Goal: Task Accomplishment & Management: Manage account settings

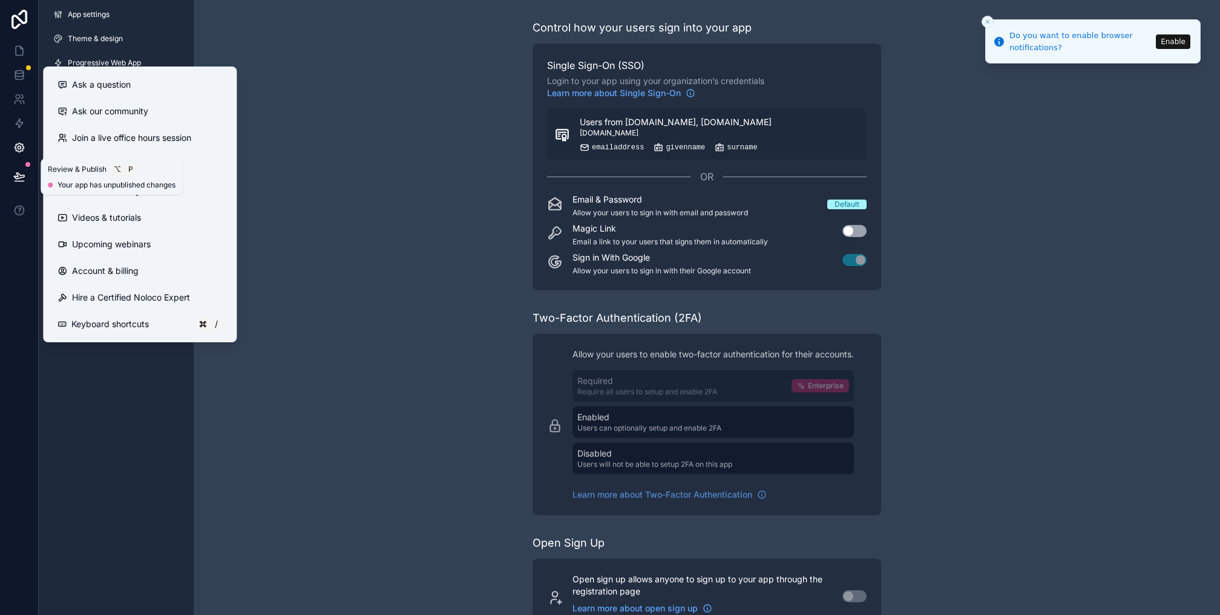
click at [8, 175] on button at bounding box center [19, 177] width 27 height 34
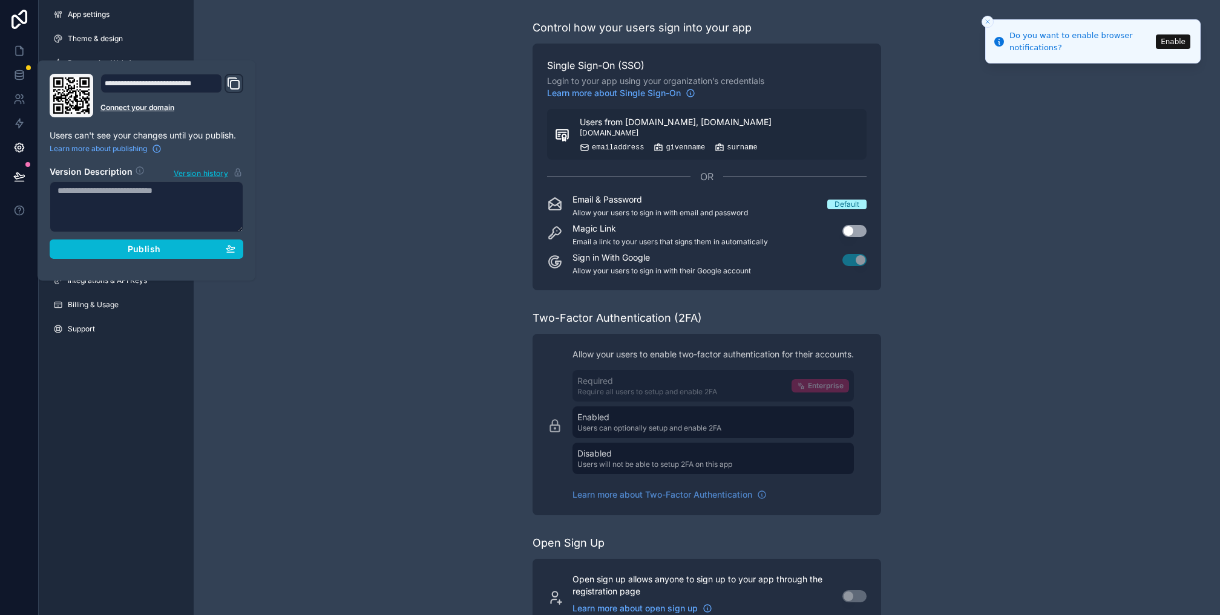
click at [62, 194] on textarea at bounding box center [147, 207] width 194 height 51
type textarea "***"
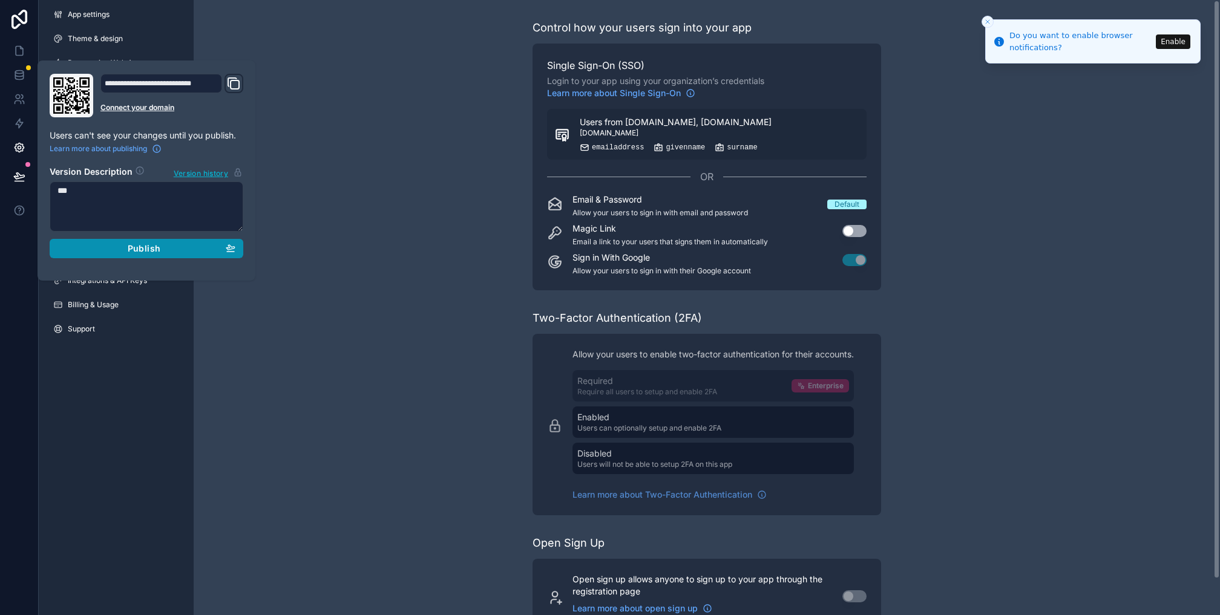
click at [127, 252] on div "Publish" at bounding box center [146, 248] width 178 height 11
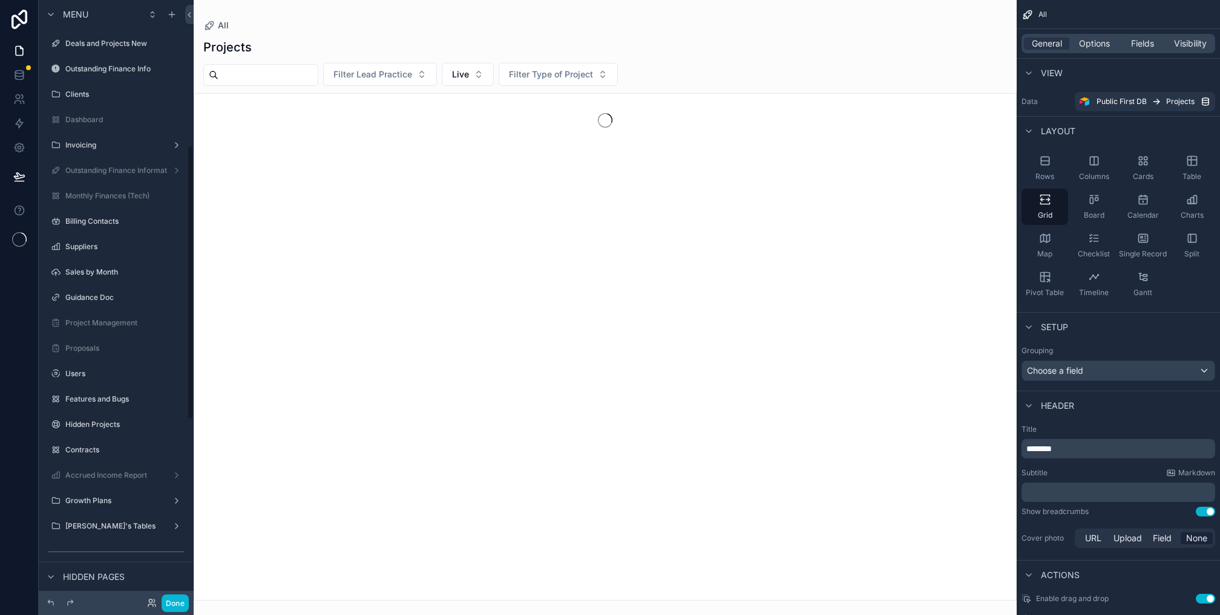
scroll to position [318, 0]
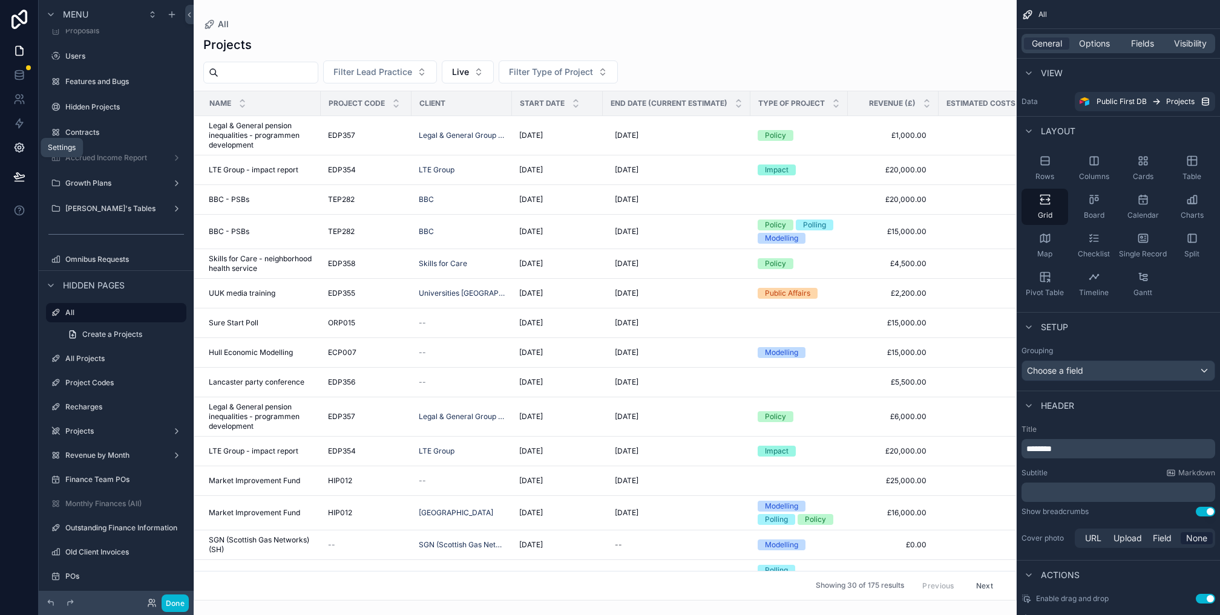
click at [23, 152] on icon at bounding box center [19, 148] width 12 height 12
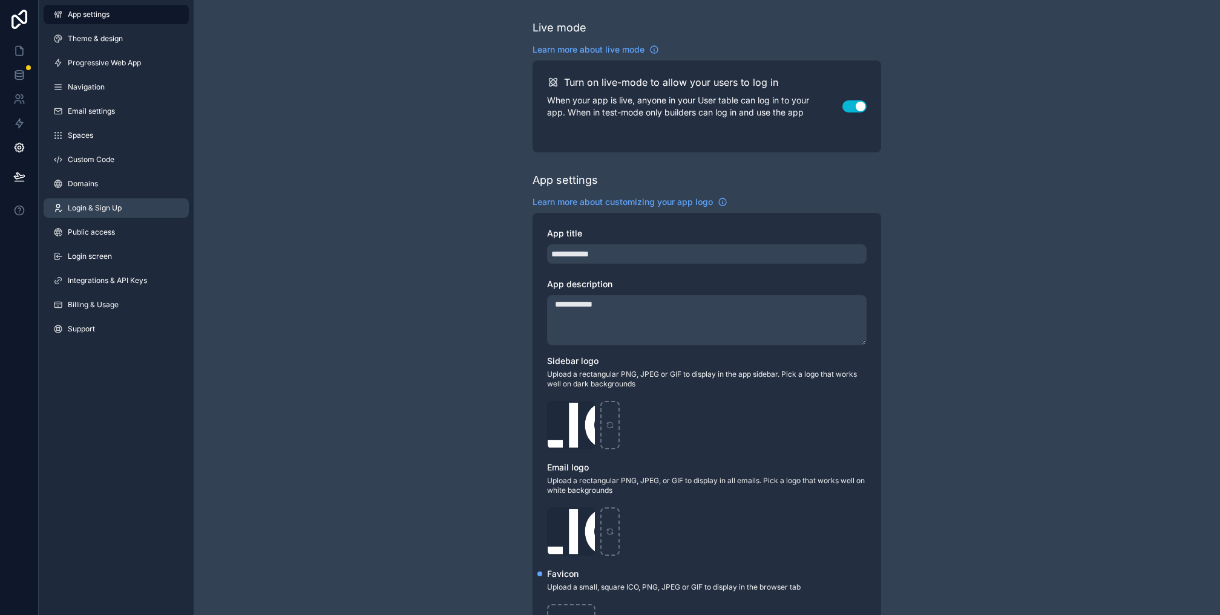
click at [93, 212] on span "Login & Sign Up" at bounding box center [95, 208] width 54 height 10
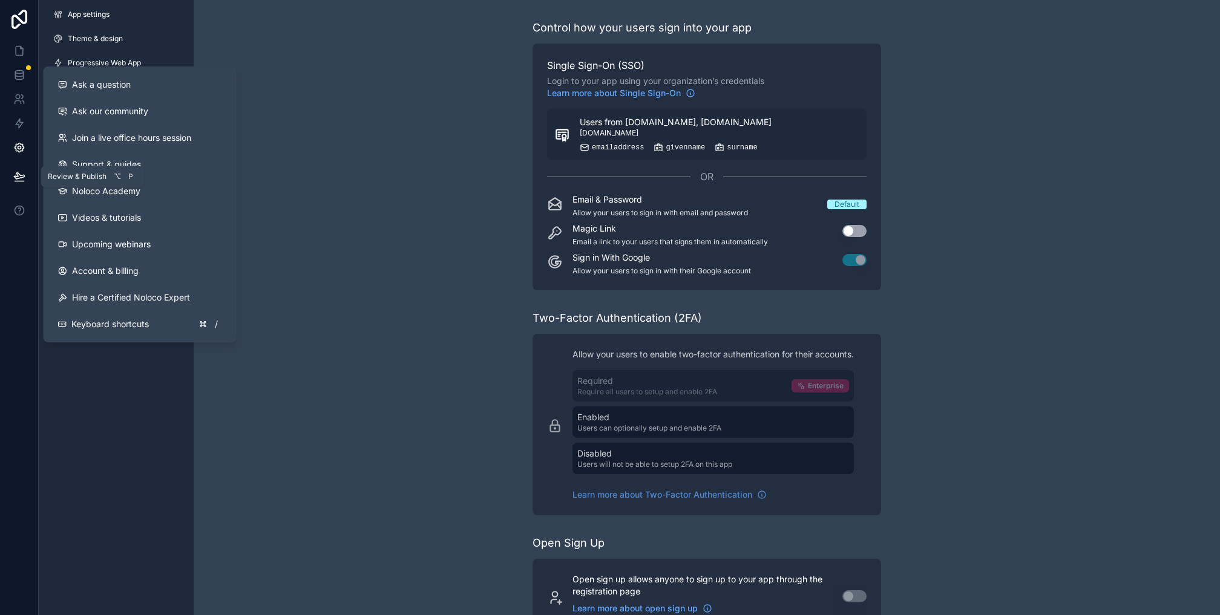
click at [19, 178] on icon at bounding box center [19, 176] width 10 height 6
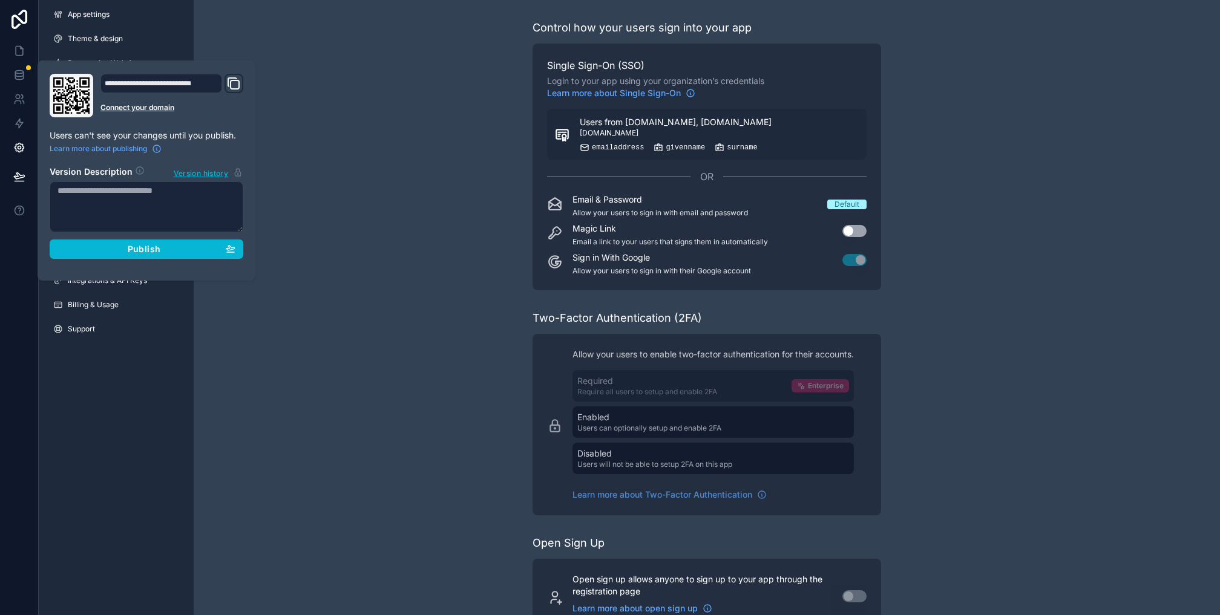
click at [112, 192] on textarea at bounding box center [147, 207] width 194 height 51
type textarea "***"
click at [139, 261] on div "**********" at bounding box center [146, 171] width 203 height 194
click at [143, 250] on span "Publish" at bounding box center [144, 248] width 33 height 11
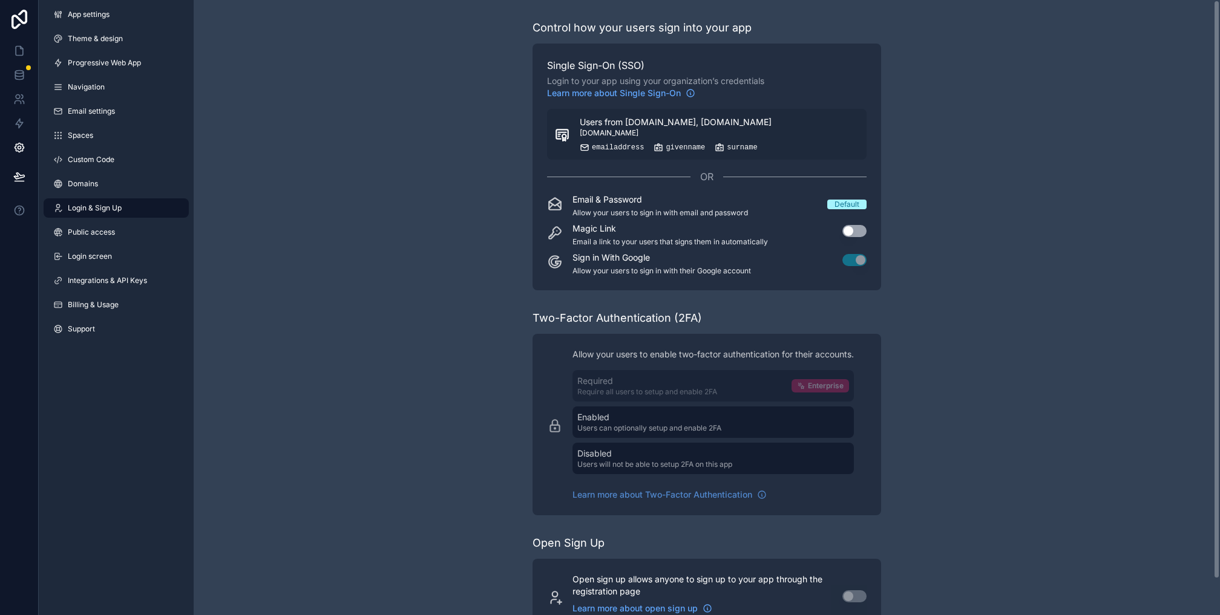
click at [389, 134] on div "Control how your users sign into your app Single Sign-On (SSO) Login to your ap…" at bounding box center [707, 326] width 1026 height 653
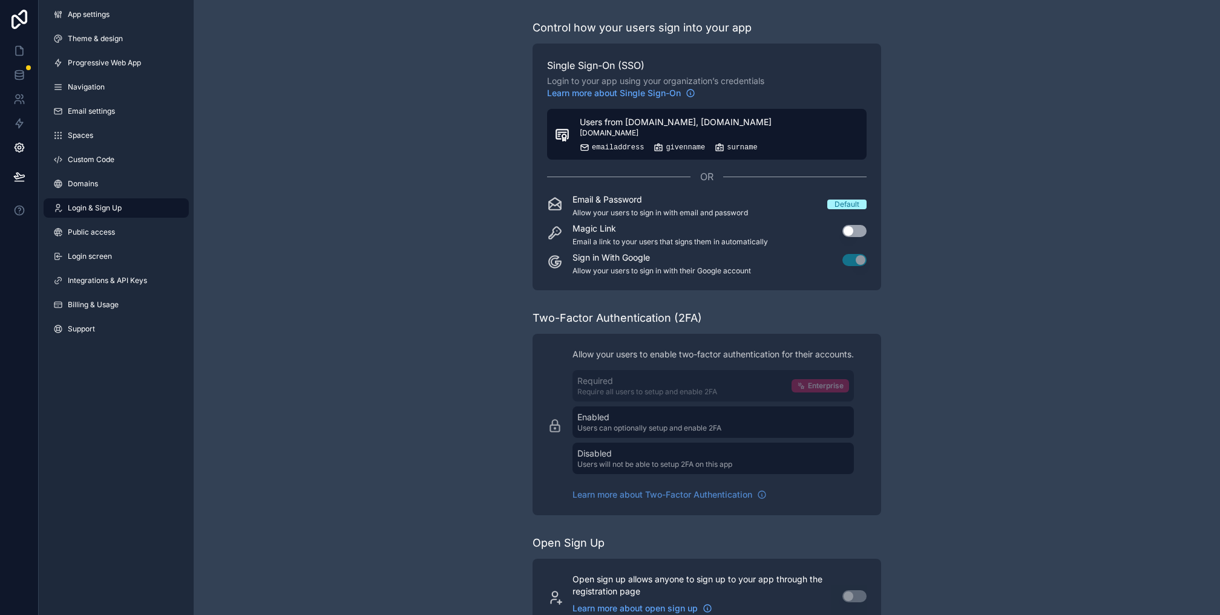
click at [630, 113] on button "Users from publicfirst.co.uk, stonehaven.uk.com login.microsoftonline.com email…" at bounding box center [706, 134] width 319 height 51
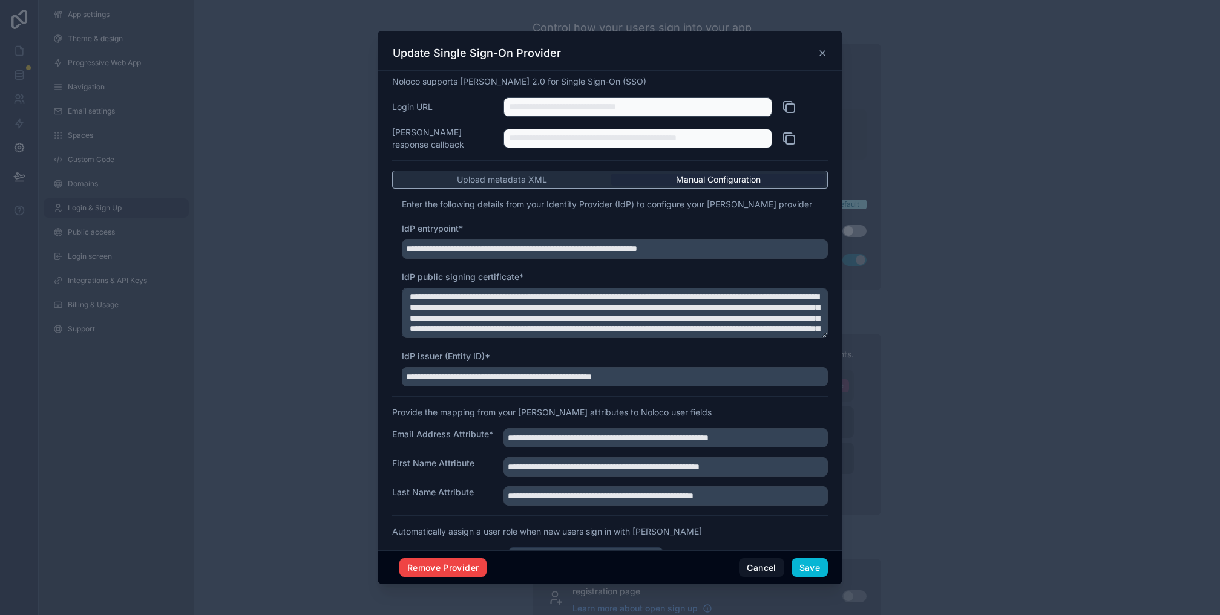
click at [797, 104] on button at bounding box center [805, 106] width 46 height 19
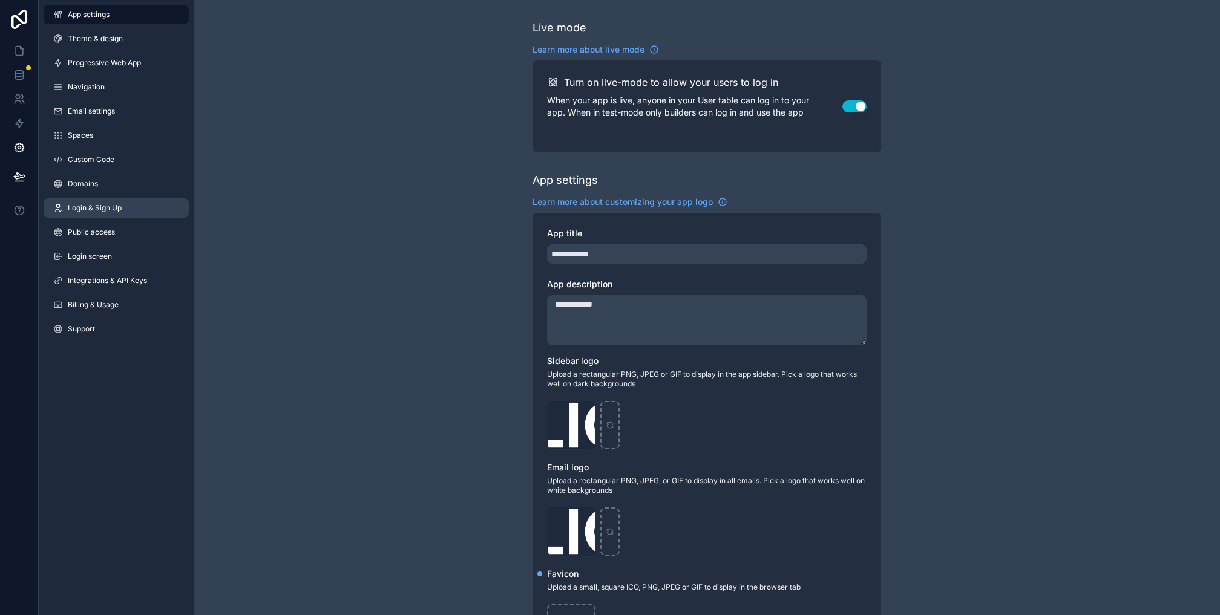
click at [109, 208] on span "Login & Sign Up" at bounding box center [95, 208] width 54 height 10
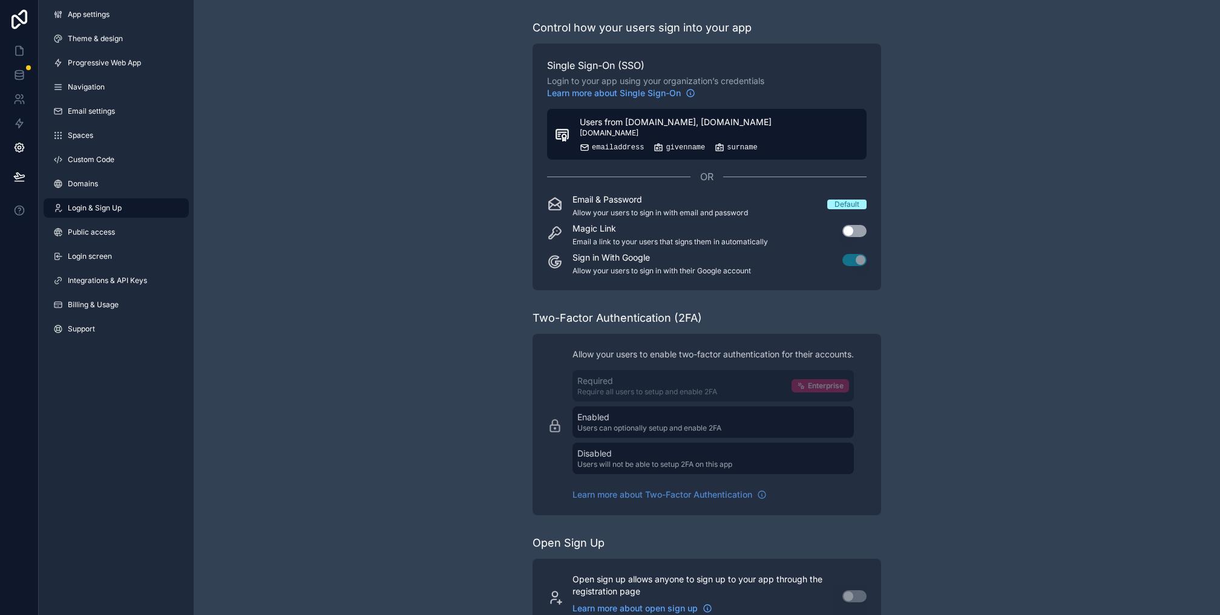
click at [727, 122] on span "Users from publicfirst.co.uk, stonehaven.uk.com" at bounding box center [676, 122] width 192 height 12
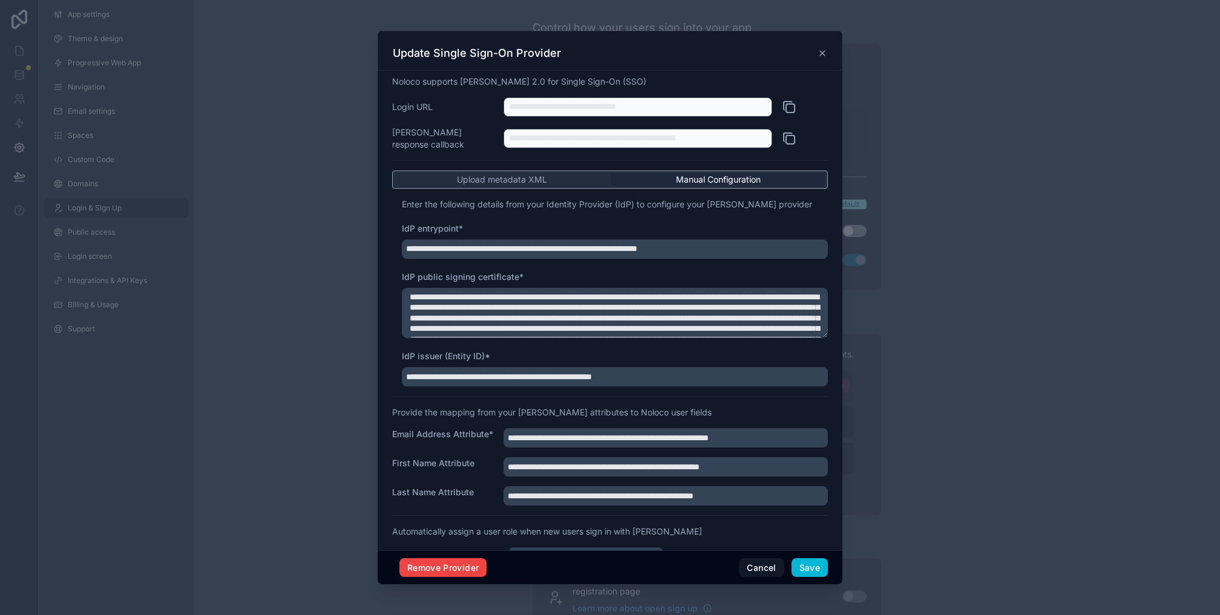
click at [784, 105] on icon at bounding box center [789, 107] width 15 height 15
click at [825, 46] on div "Update Single Sign-On Provider" at bounding box center [610, 53] width 434 height 15
click at [823, 53] on icon at bounding box center [822, 53] width 5 height 5
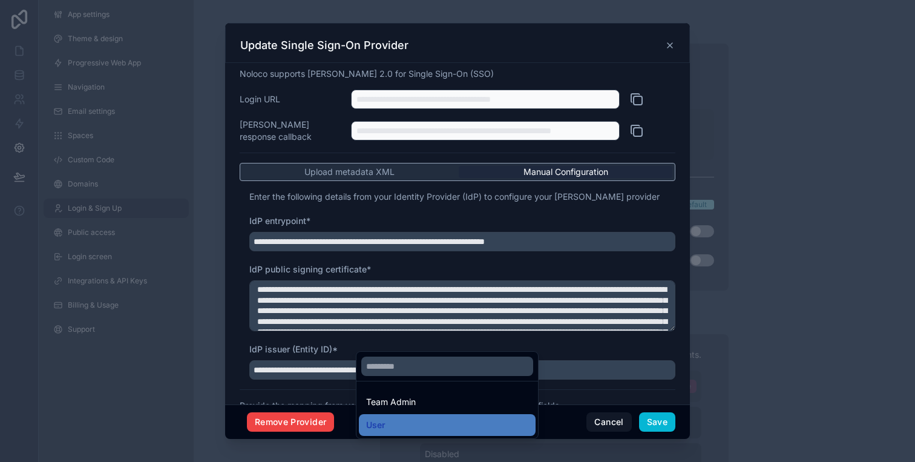
scroll to position [209, 0]
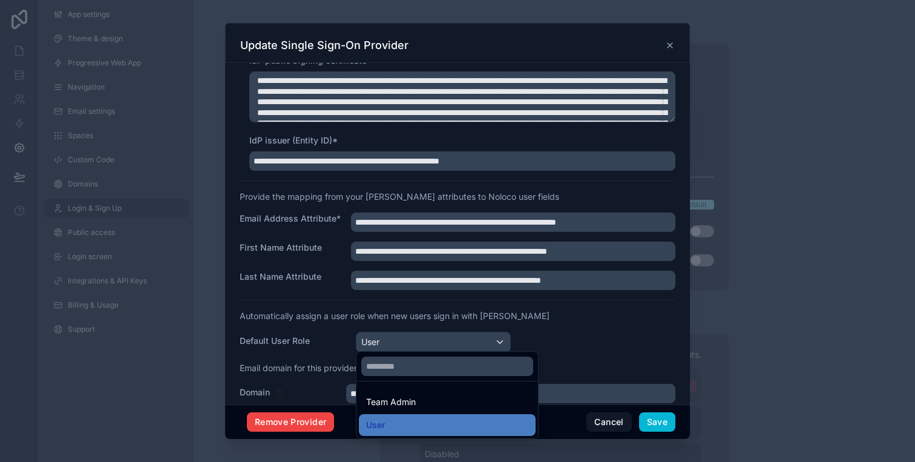
click at [671, 46] on div at bounding box center [457, 231] width 465 height 416
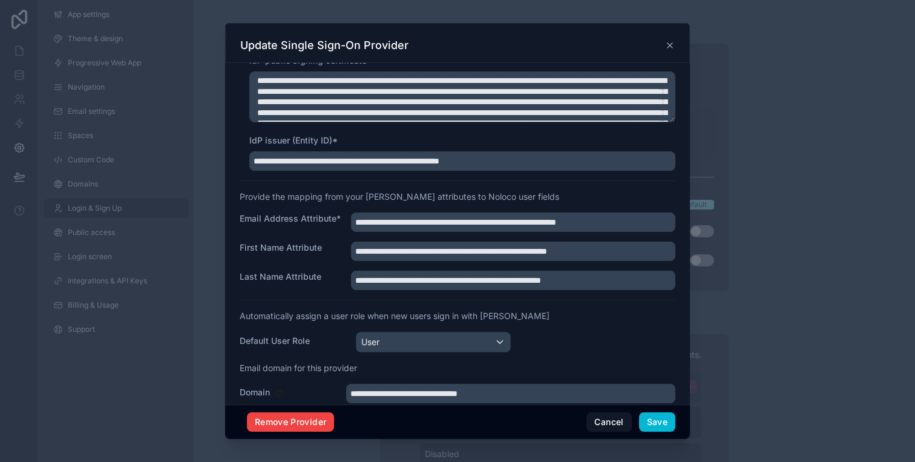
click at [670, 46] on icon at bounding box center [669, 45] width 5 height 5
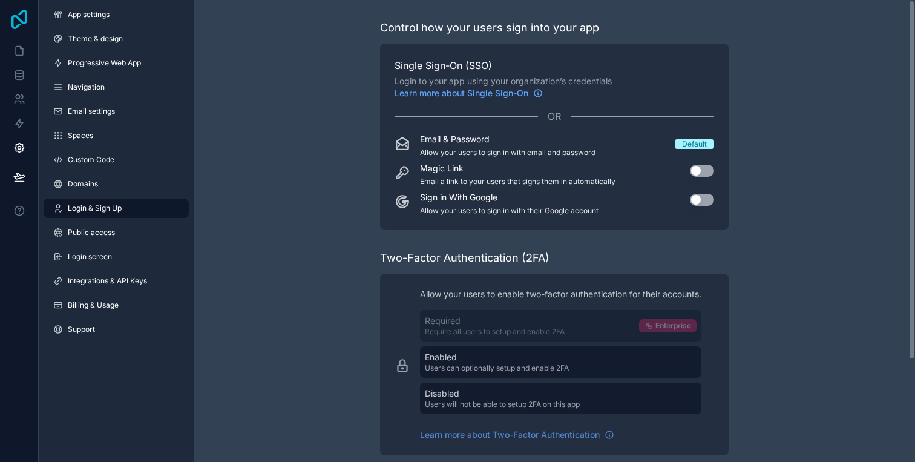
click at [28, 16] on icon at bounding box center [19, 19] width 24 height 19
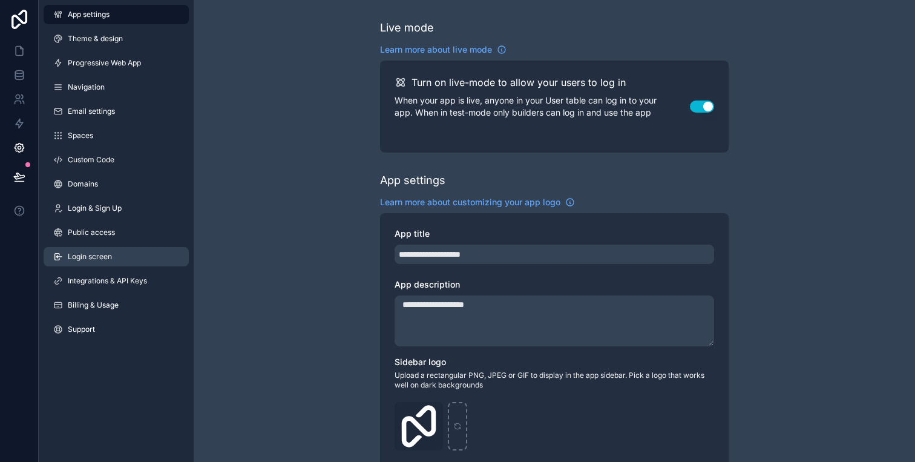
click at [99, 261] on link "Login screen" at bounding box center [116, 256] width 145 height 19
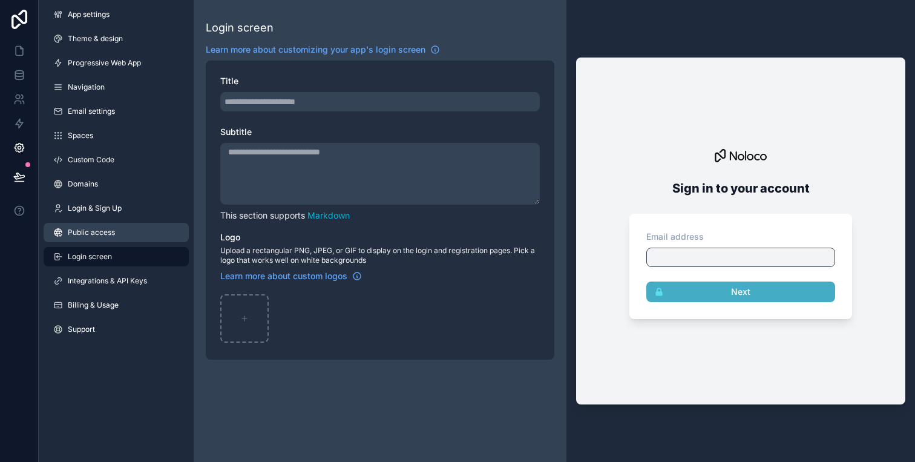
click at [102, 239] on link "Public access" at bounding box center [116, 232] width 145 height 19
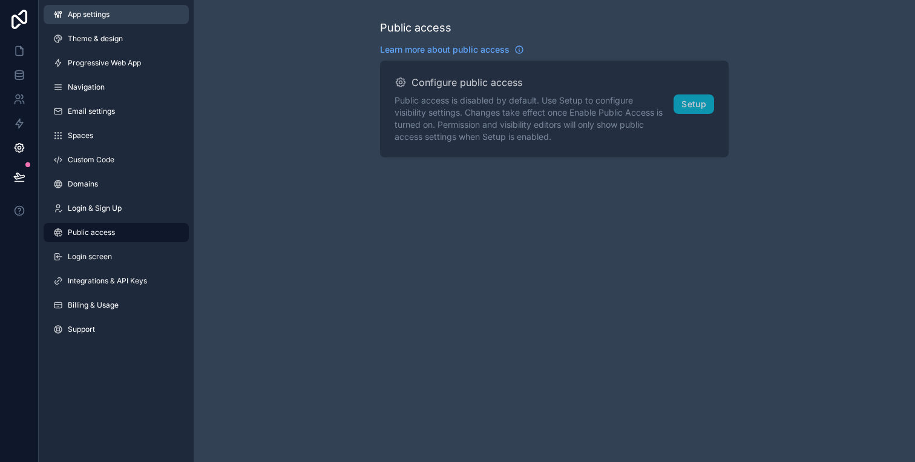
click at [111, 15] on link "App settings" at bounding box center [116, 14] width 145 height 19
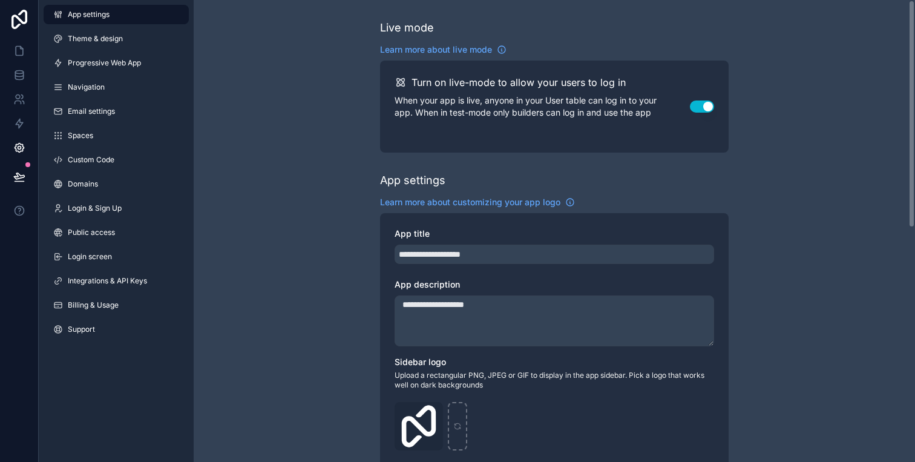
click at [683, 112] on p "When your app is live, anyone in your User table can log in to your app. When i…" at bounding box center [542, 106] width 295 height 24
click at [704, 110] on button "Use setting" at bounding box center [702, 106] width 24 height 12
click at [254, 124] on div "**********" at bounding box center [554, 468] width 721 height 937
click at [24, 139] on link at bounding box center [19, 148] width 38 height 24
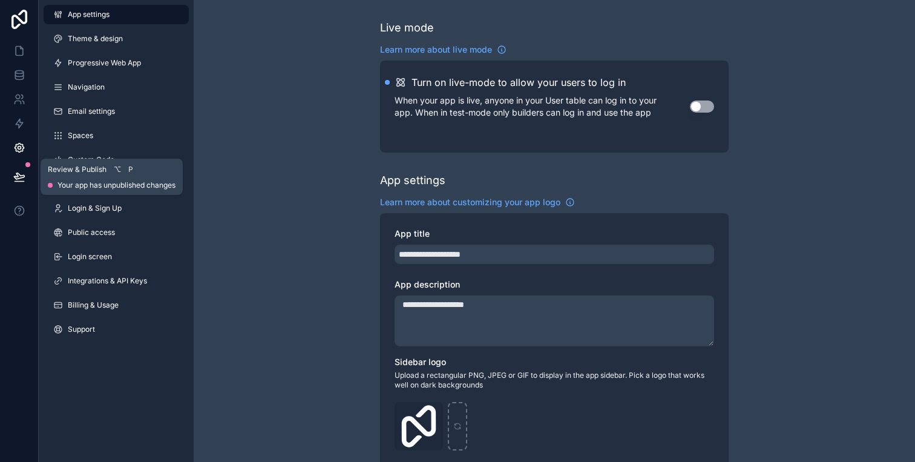
click at [19, 171] on icon at bounding box center [19, 177] width 12 height 12
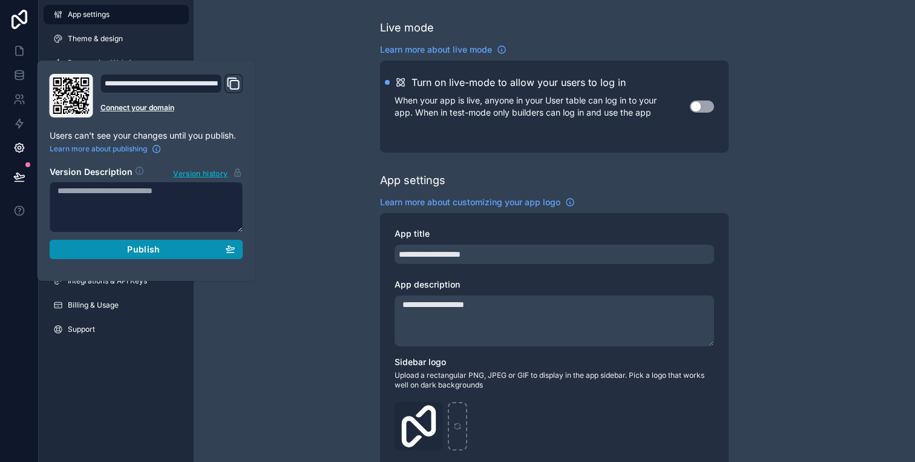
click at [177, 251] on div "Publish" at bounding box center [146, 249] width 178 height 11
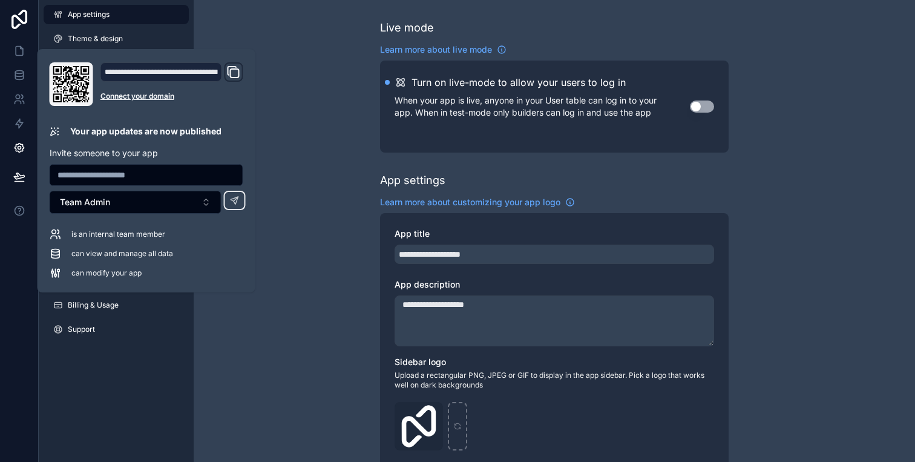
click at [234, 74] on icon "Domain and Custom Link" at bounding box center [233, 72] width 15 height 15
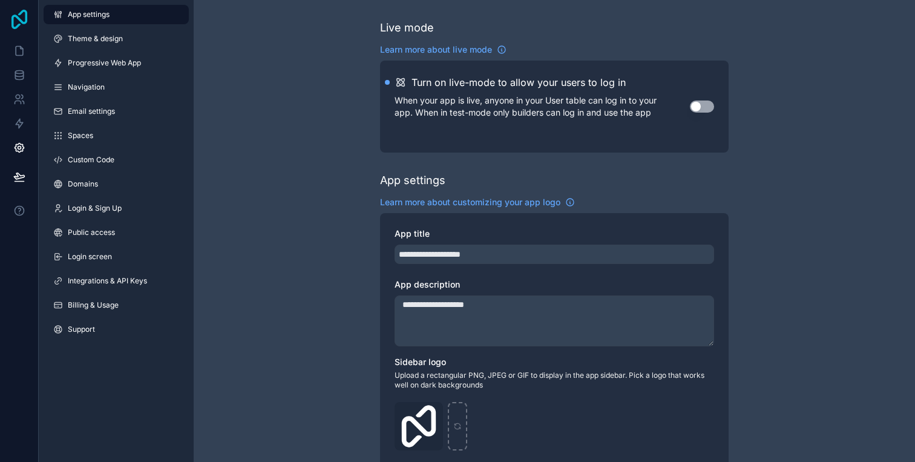
click at [8, 18] on icon at bounding box center [19, 19] width 24 height 19
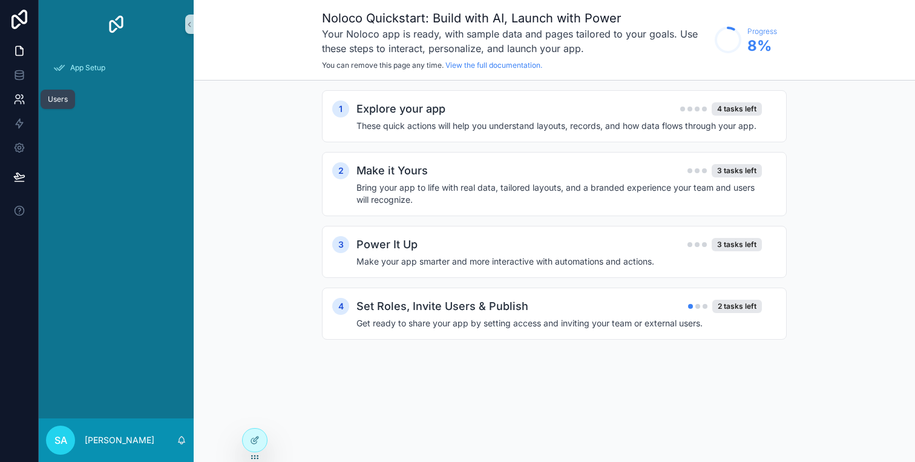
click at [28, 98] on link at bounding box center [19, 99] width 38 height 24
